Goal: Ask a question

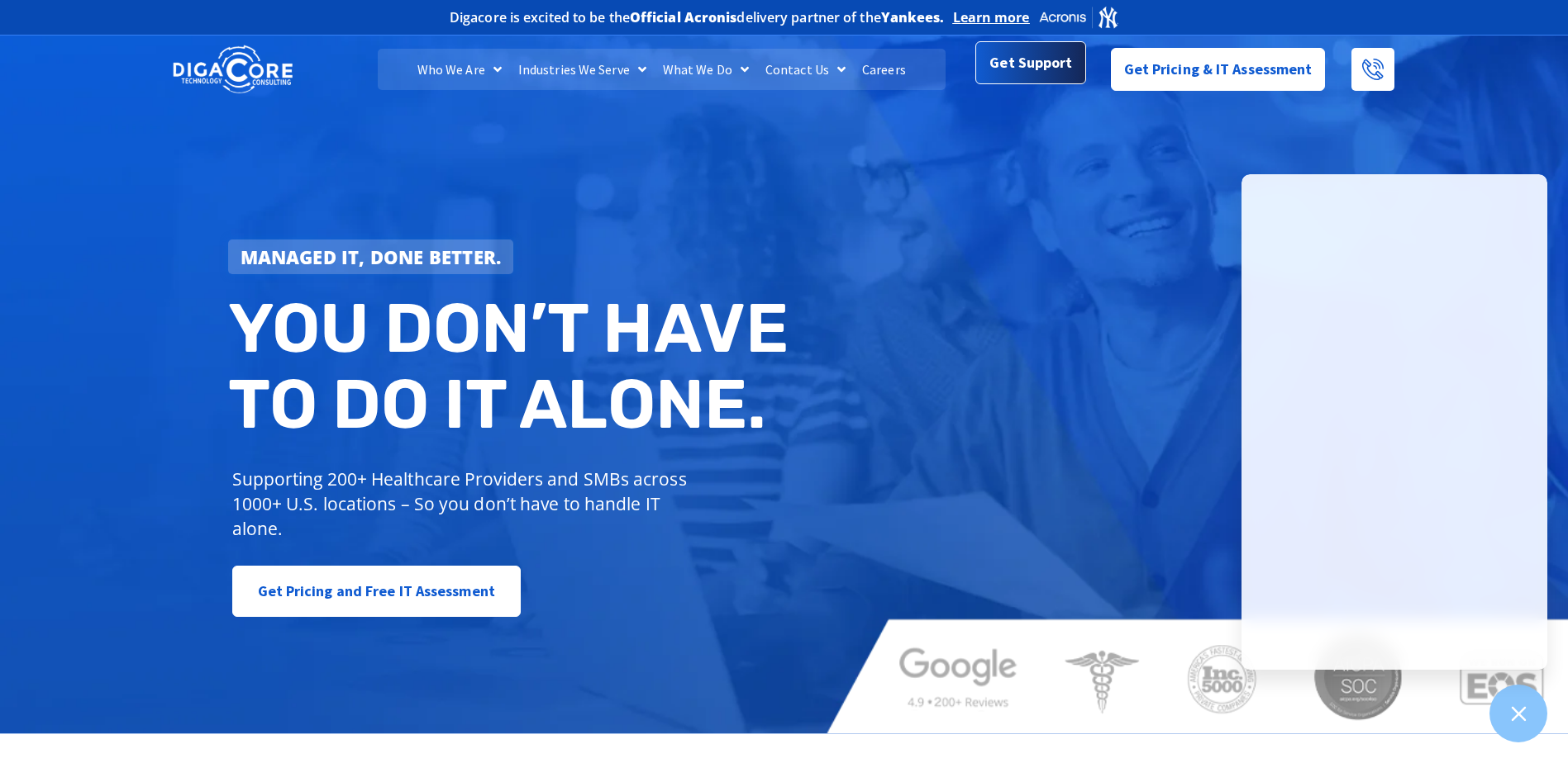
click at [1042, 64] on span "Get Support" at bounding box center [1031, 63] width 83 height 33
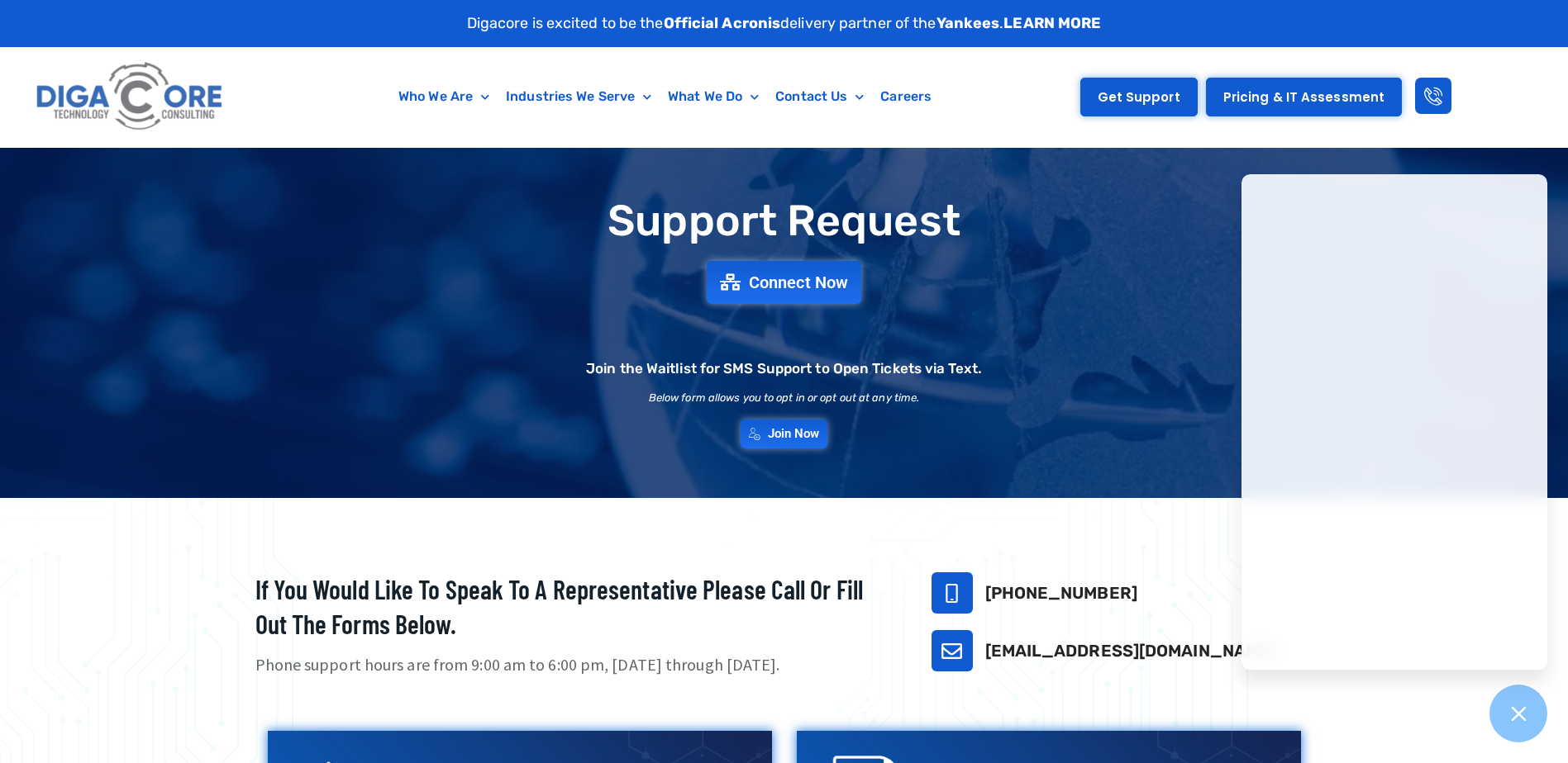
click at [1144, 95] on span "Get Support" at bounding box center [1139, 97] width 83 height 13
click at [790, 286] on span "Connect Now" at bounding box center [800, 282] width 109 height 18
